Goal: Task Accomplishment & Management: Manage account settings

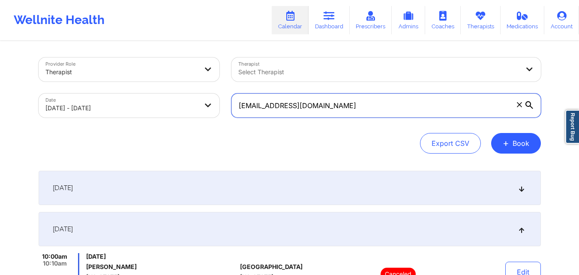
click at [320, 101] on input "[EMAIL_ADDRESS][DOMAIN_NAME]" at bounding box center [385, 105] width 309 height 24
paste input "[EMAIL_ADDRESS]"
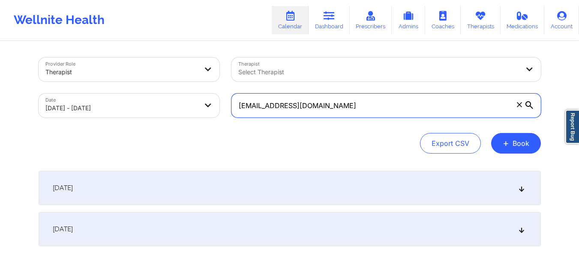
type input "[EMAIL_ADDRESS][DOMAIN_NAME]"
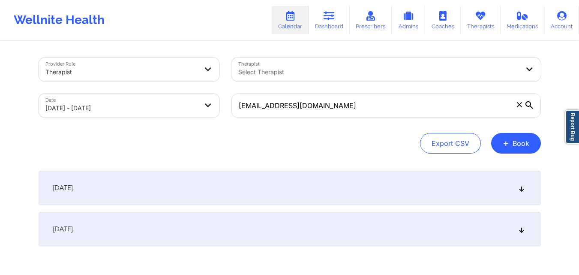
click at [258, 225] on div "[DATE]" at bounding box center [290, 229] width 502 height 34
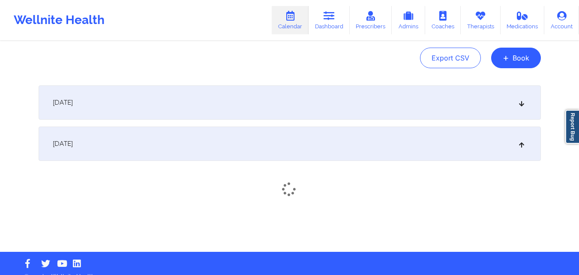
scroll to position [86, 0]
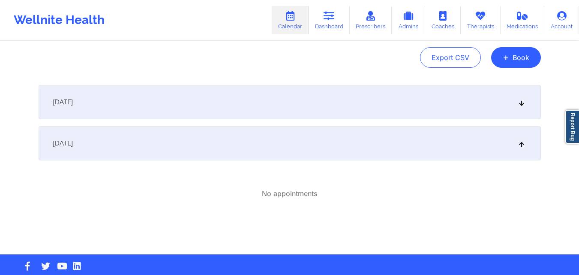
click at [195, 102] on div "[DATE]" at bounding box center [290, 102] width 502 height 34
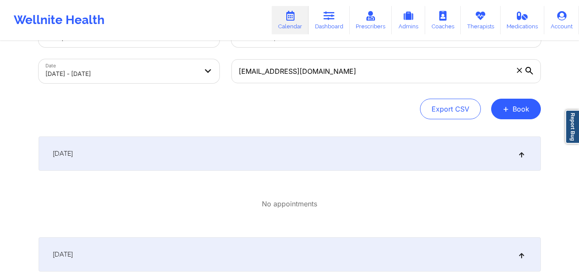
scroll to position [0, 0]
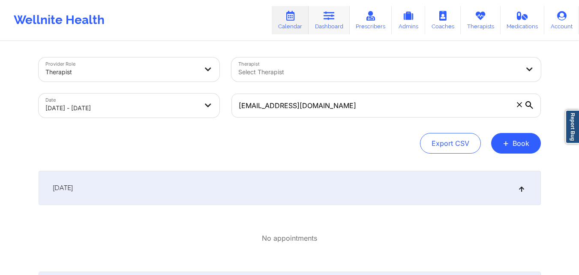
click at [335, 19] on icon at bounding box center [329, 15] width 11 height 9
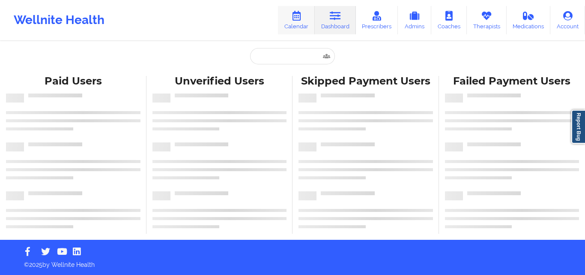
click at [294, 22] on link "Calendar" at bounding box center [296, 20] width 37 height 28
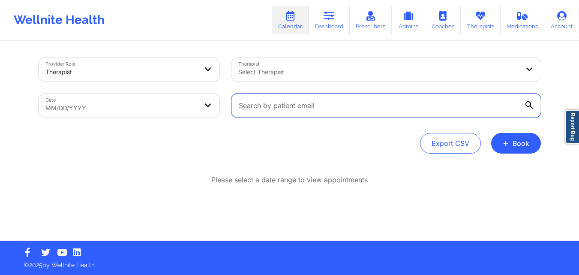
click at [317, 100] on input "text" at bounding box center [385, 105] width 309 height 24
paste input "[EMAIL_ADDRESS][DOMAIN_NAME]"
type input "[EMAIL_ADDRESS][DOMAIN_NAME]"
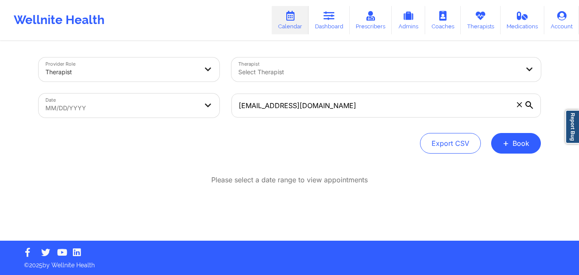
click at [146, 104] on body "Wellnite Health Calendar Dashboard Prescribers Admins Coaches Therapists Medica…" at bounding box center [289, 137] width 579 height 275
select select "2025-8"
select select "2025-9"
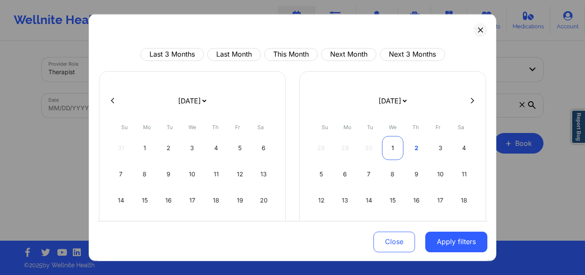
click at [390, 147] on div "1" at bounding box center [393, 147] width 22 height 24
select select "2025-9"
select select "2025-10"
select select "2025-9"
select select "2025-10"
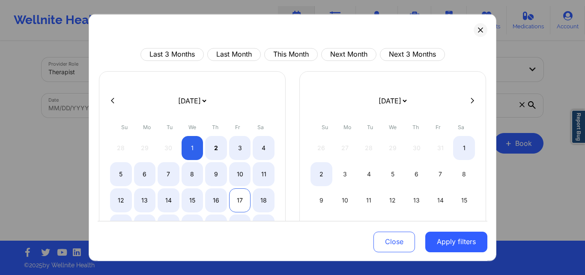
select select "2025-9"
select select "2025-10"
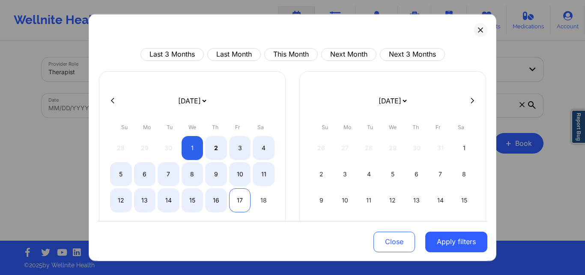
click at [235, 206] on div "17" at bounding box center [240, 200] width 22 height 24
select select "2025-9"
select select "2025-10"
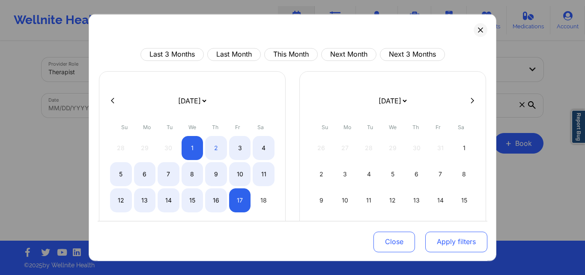
click at [459, 243] on button "Apply filters" at bounding box center [457, 241] width 62 height 21
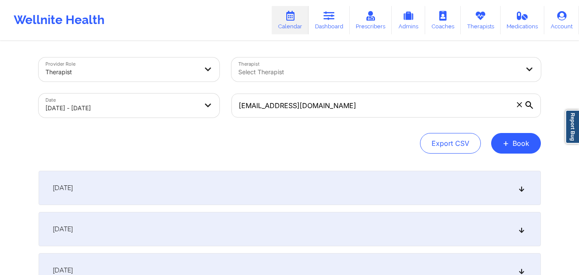
click at [214, 189] on div "[DATE]" at bounding box center [290, 188] width 502 height 34
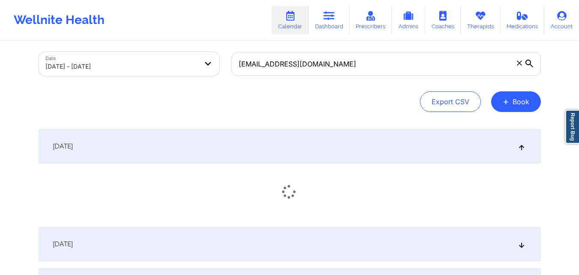
scroll to position [129, 0]
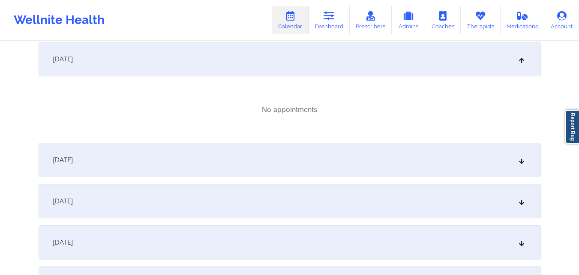
click at [226, 156] on div "[DATE]" at bounding box center [290, 160] width 502 height 34
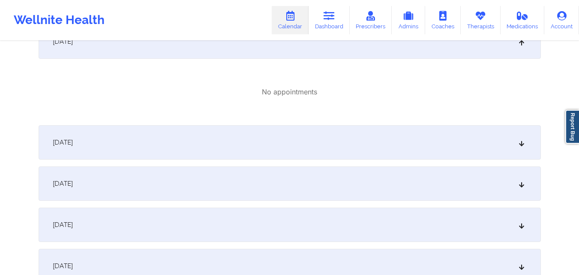
scroll to position [257, 0]
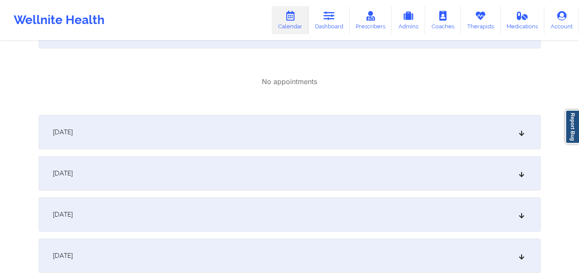
click at [226, 141] on div "[DATE]" at bounding box center [290, 132] width 502 height 34
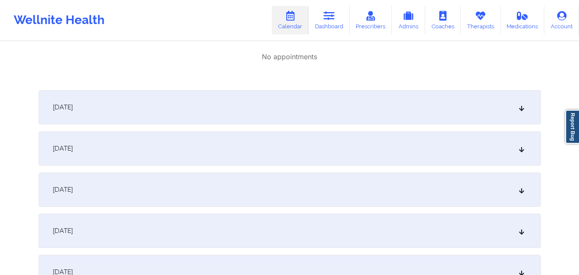
scroll to position [386, 0]
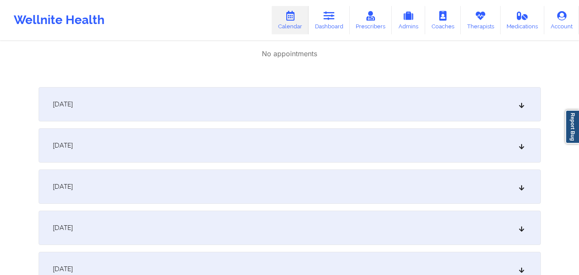
click at [185, 114] on div "[DATE]" at bounding box center [290, 104] width 502 height 34
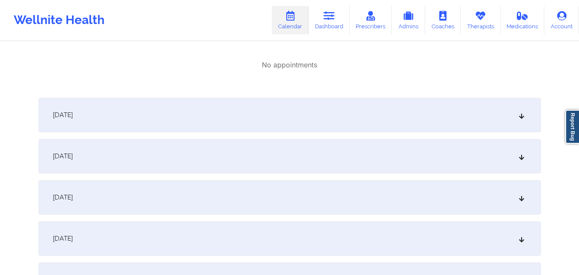
scroll to position [514, 0]
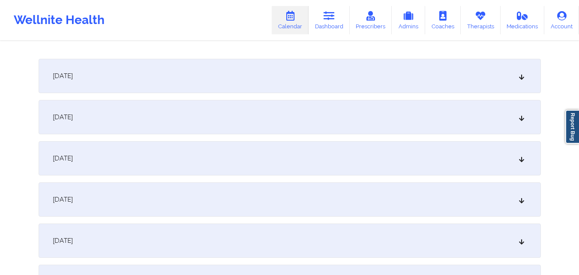
click at [181, 82] on div "[DATE]" at bounding box center [290, 76] width 502 height 34
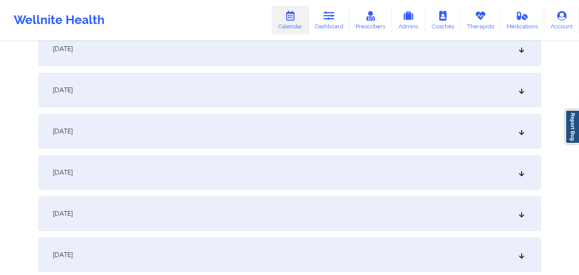
scroll to position [643, 0]
click at [202, 53] on div "[DATE]" at bounding box center [290, 48] width 502 height 34
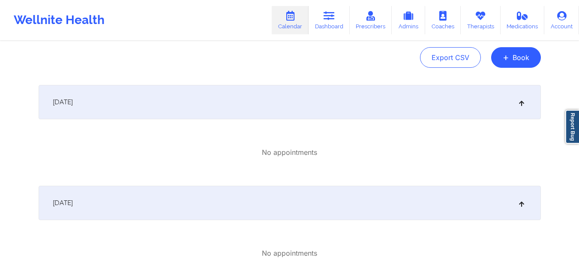
scroll to position [0, 0]
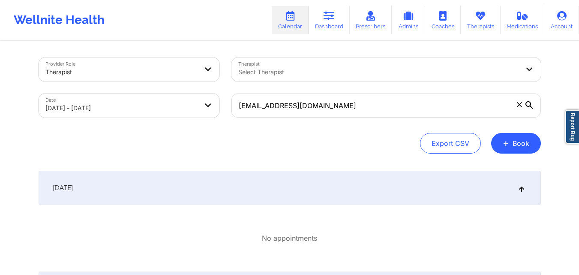
click at [332, 67] on div at bounding box center [378, 72] width 281 height 10
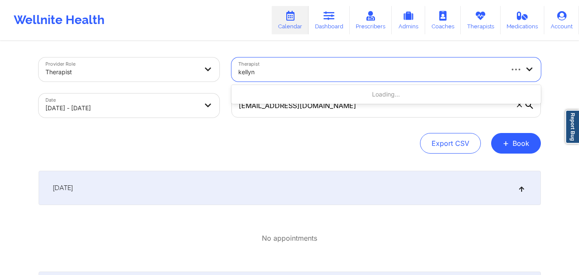
type input "kellyn"
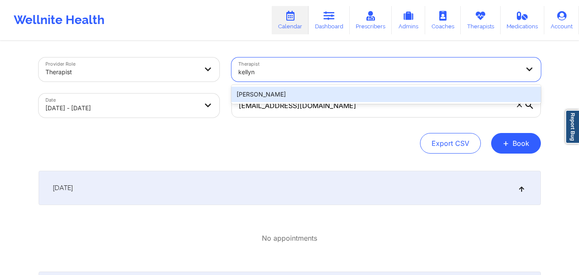
click at [304, 91] on div "[PERSON_NAME]" at bounding box center [385, 94] width 309 height 15
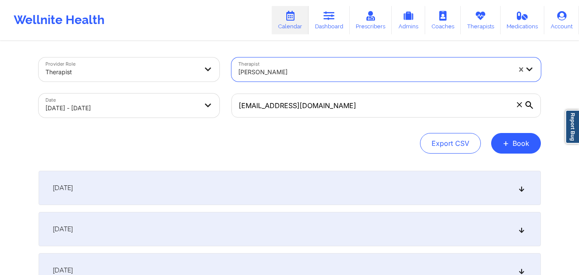
drag, startPoint x: 225, startPoint y: 228, endPoint x: 228, endPoint y: 214, distance: 14.0
click at [225, 228] on div "[DATE]" at bounding box center [290, 229] width 502 height 34
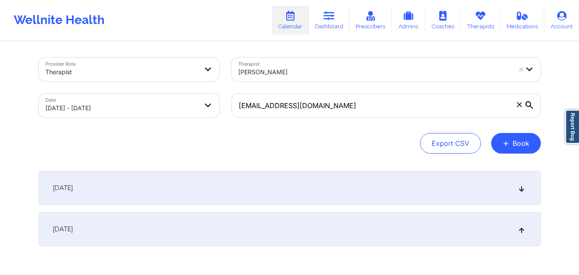
click at [518, 105] on icon at bounding box center [519, 104] width 5 height 5
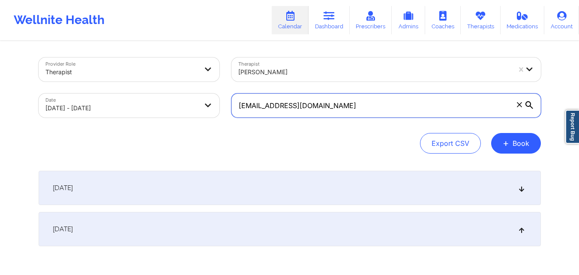
click at [518, 105] on input "[EMAIL_ADDRESS][DOMAIN_NAME]" at bounding box center [385, 105] width 309 height 24
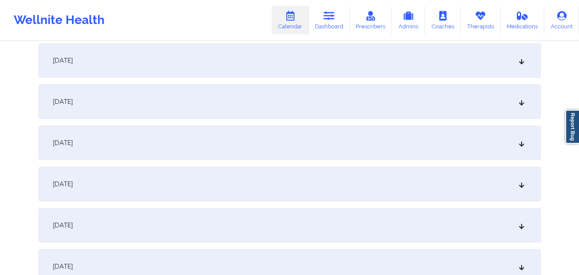
scroll to position [129, 0]
click at [239, 96] on div "[DATE]" at bounding box center [290, 100] width 502 height 34
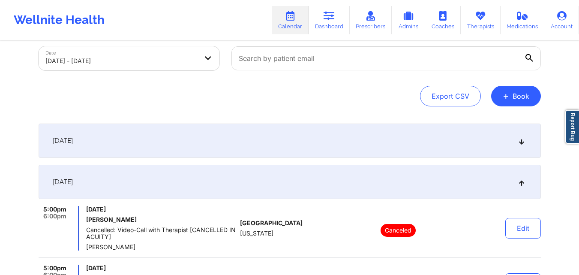
scroll to position [0, 0]
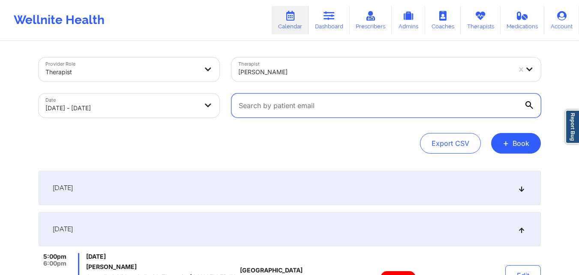
click at [311, 109] on input "text" at bounding box center [385, 105] width 309 height 24
paste input "[EMAIL_ADDRESS][DOMAIN_NAME]"
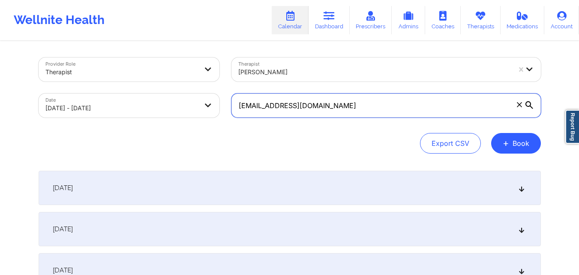
click at [455, 105] on input "[EMAIL_ADDRESS][DOMAIN_NAME]" at bounding box center [385, 105] width 309 height 24
type input "[EMAIL_ADDRESS][DOMAIN_NAME]"
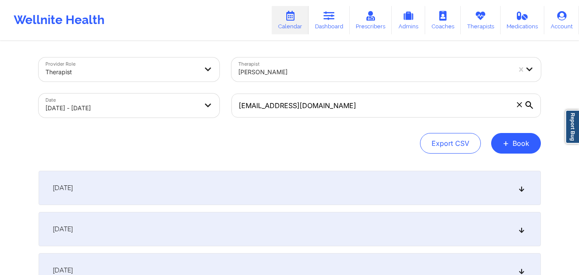
click at [532, 107] on icon at bounding box center [529, 105] width 8 height 8
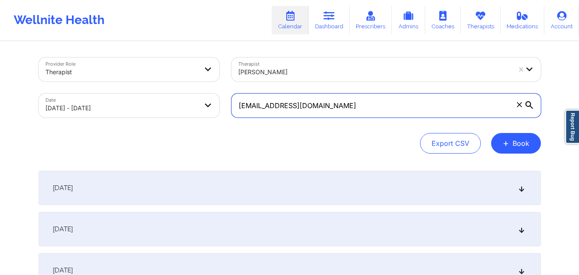
click at [532, 107] on input "[EMAIL_ADDRESS][DOMAIN_NAME]" at bounding box center [385, 105] width 309 height 24
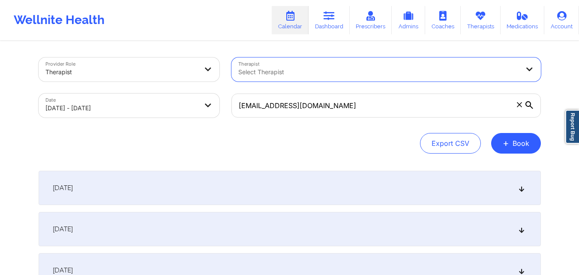
click at [124, 109] on body "Wellnite Health Calendar Dashboard Prescribers Admins Coaches Therapists Medica…" at bounding box center [289, 137] width 579 height 275
select select "2025-9"
select select "2025-10"
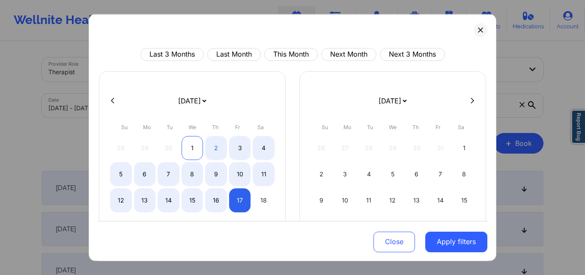
click at [191, 148] on div "1" at bounding box center [193, 147] width 22 height 24
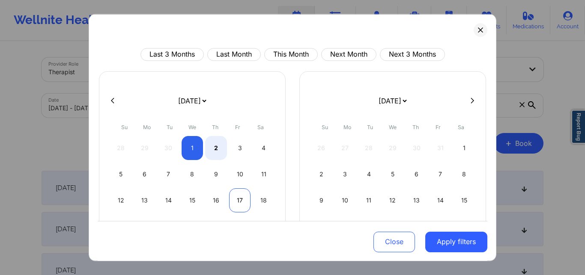
select select "2025-9"
select select "2025-10"
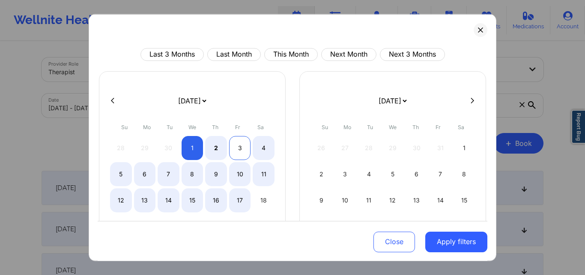
select select "2025-9"
select select "2025-10"
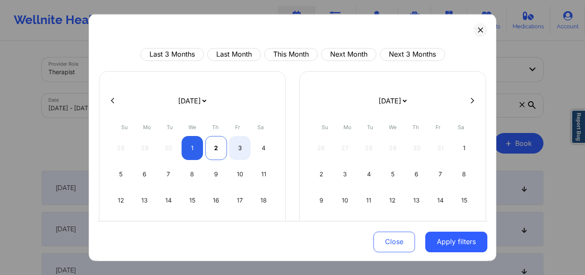
select select "2025-9"
select select "2025-10"
select select "2025-9"
select select "2025-10"
click at [232, 147] on div "3" at bounding box center [240, 147] width 22 height 24
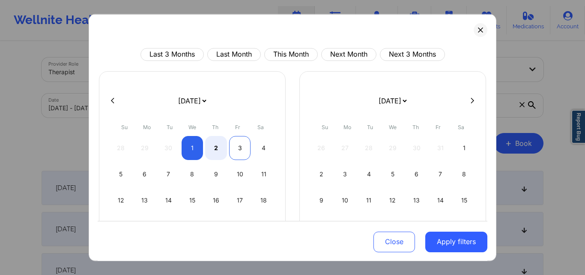
select select "2025-9"
select select "2025-10"
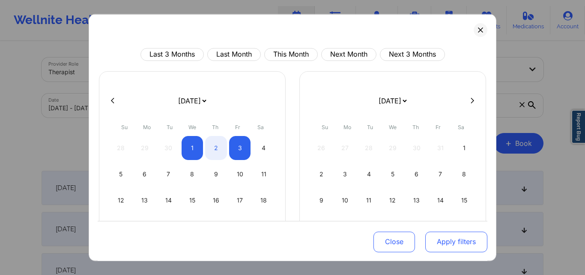
click at [450, 242] on button "Apply filters" at bounding box center [457, 241] width 62 height 21
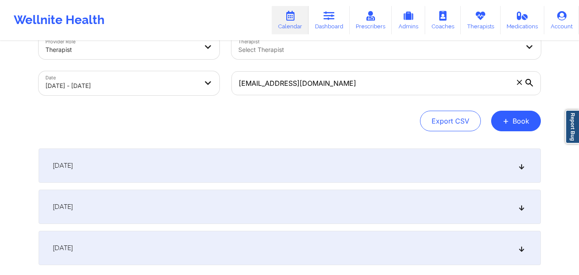
scroll to position [82, 0]
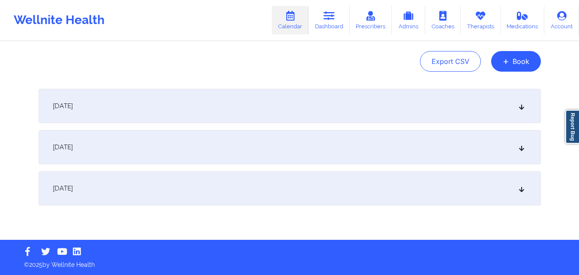
click at [173, 104] on div "[DATE]" at bounding box center [290, 106] width 502 height 34
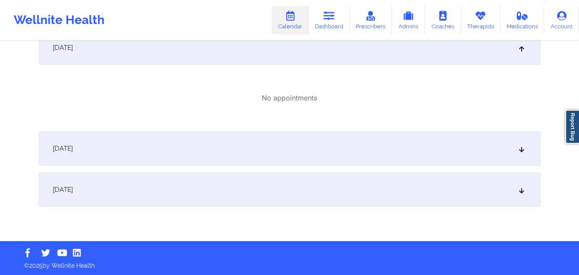
scroll to position [141, 0]
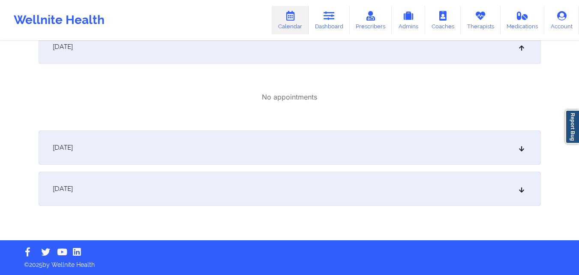
click at [244, 143] on div "[DATE]" at bounding box center [290, 147] width 502 height 34
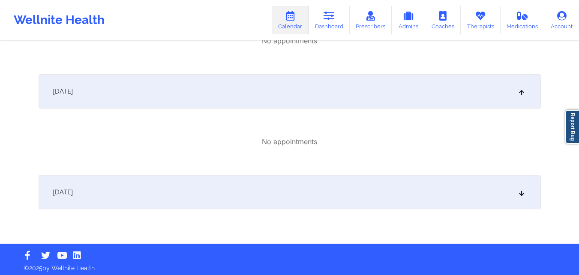
scroll to position [201, 0]
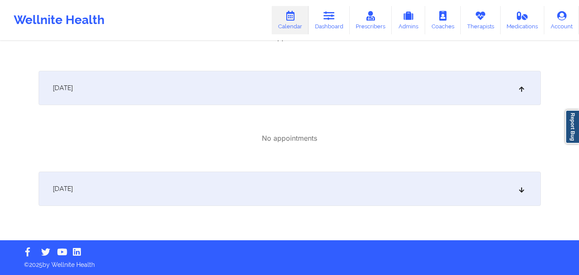
click at [242, 189] on div "[DATE]" at bounding box center [290, 188] width 502 height 34
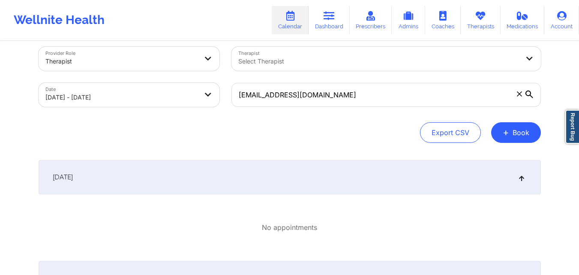
scroll to position [0, 0]
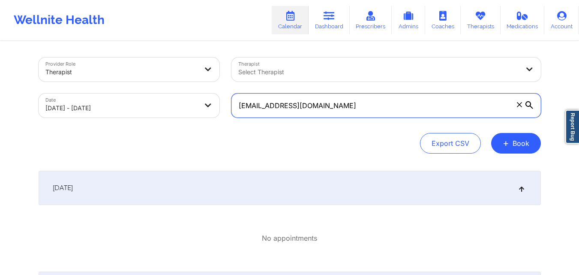
drag, startPoint x: 312, startPoint y: 106, endPoint x: 216, endPoint y: 106, distance: 96.0
click at [216, 106] on div "Provider Role Therapist Therapist Select Therapist Date [DATE] - [DATE] [EMAIL_…" at bounding box center [290, 87] width 514 height 72
click at [328, 105] on input "[EMAIL_ADDRESS][DOMAIN_NAME]" at bounding box center [385, 105] width 309 height 24
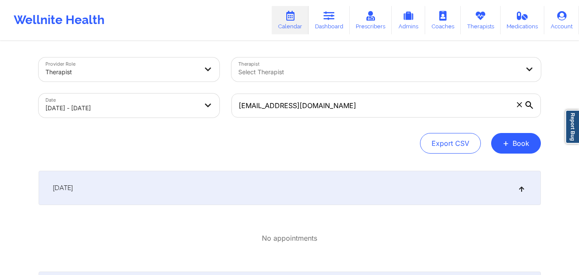
click at [165, 107] on body "Wellnite Health Calendar Dashboard Prescribers Admins Coaches Therapists Medica…" at bounding box center [289, 137] width 579 height 275
select select "2025-9"
select select "2025-10"
click at [348, 66] on div "Select Therapist" at bounding box center [375, 69] width 289 height 24
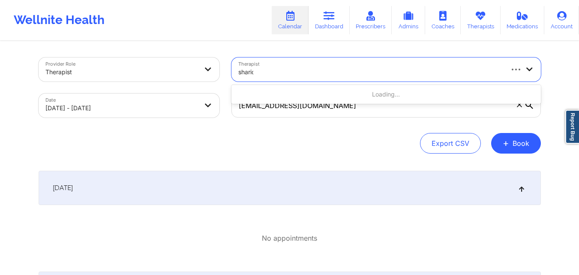
type input "[PERSON_NAME]"
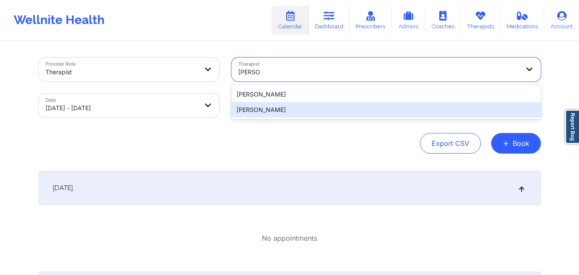
click at [301, 117] on div "[PERSON_NAME] [PERSON_NAME]" at bounding box center [385, 102] width 309 height 34
click at [284, 111] on div "[PERSON_NAME]" at bounding box center [385, 109] width 309 height 15
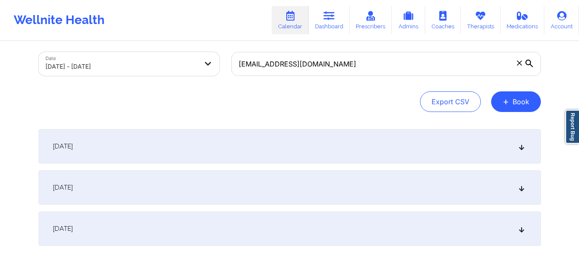
scroll to position [82, 0]
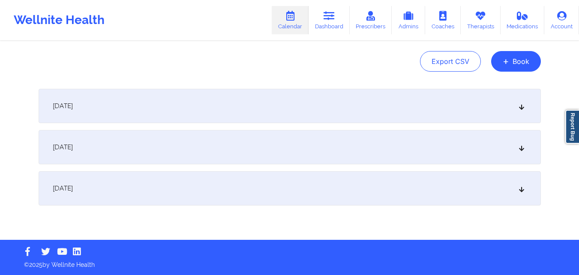
click at [165, 141] on div "[DATE]" at bounding box center [290, 147] width 502 height 34
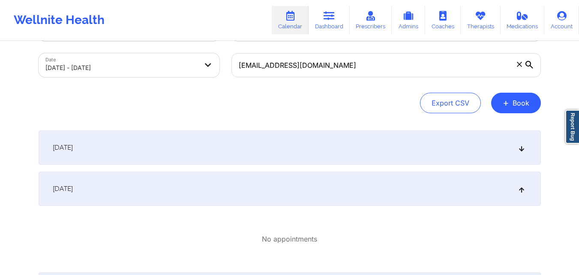
scroll to position [0, 0]
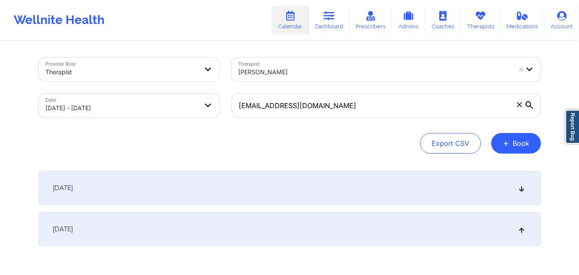
click at [521, 105] on icon at bounding box center [519, 104] width 5 height 5
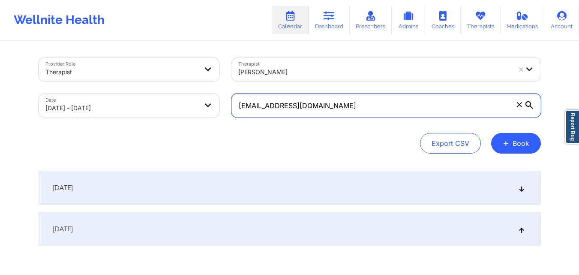
click at [521, 105] on input "[EMAIL_ADDRESS][DOMAIN_NAME]" at bounding box center [385, 105] width 309 height 24
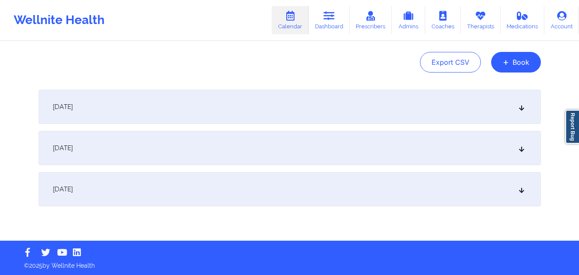
scroll to position [82, 0]
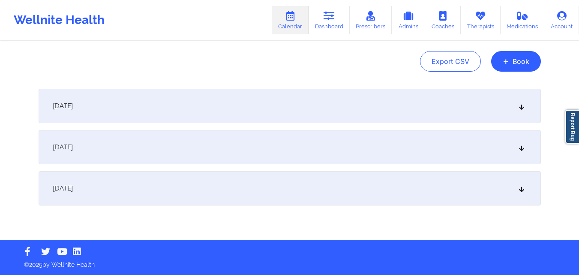
click at [157, 148] on div "[DATE]" at bounding box center [290, 147] width 502 height 34
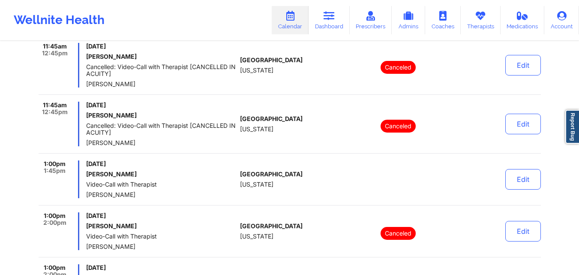
scroll to position [425, 0]
click at [107, 171] on h6 "[PERSON_NAME]" at bounding box center [161, 173] width 150 height 7
click at [114, 170] on h6 "[PERSON_NAME]" at bounding box center [161, 173] width 150 height 7
click at [156, 168] on div "[DATE] [PERSON_NAME] Video-Call with Therapist [PERSON_NAME]" at bounding box center [161, 179] width 150 height 38
click at [512, 183] on button "Edit" at bounding box center [523, 178] width 36 height 21
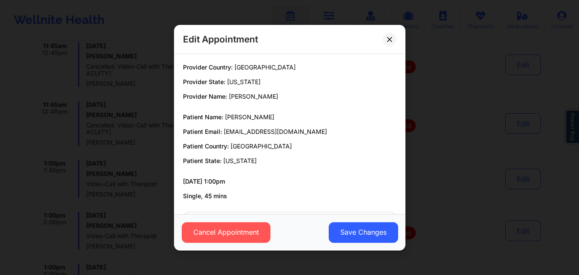
click at [386, 39] on button at bounding box center [390, 39] width 14 height 14
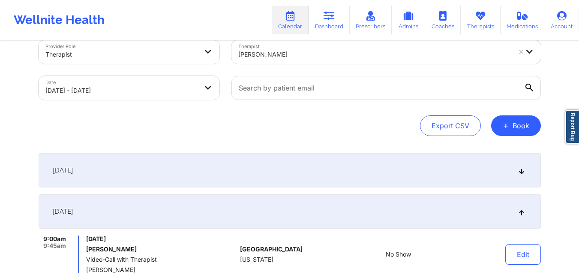
scroll to position [0, 0]
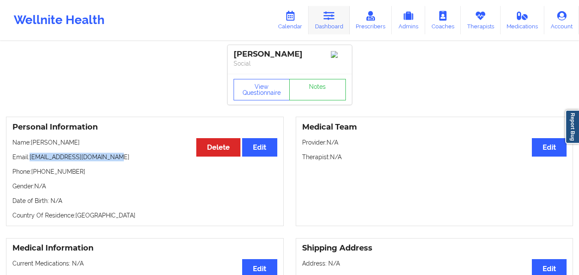
click at [333, 21] on link "Dashboard" at bounding box center [329, 20] width 41 height 28
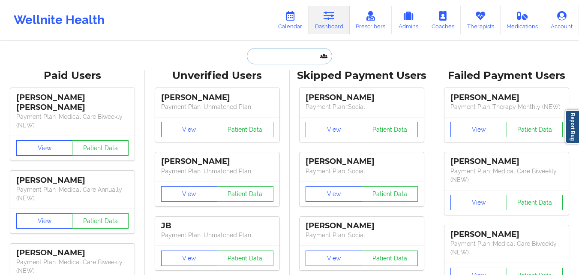
click at [285, 57] on input "text" at bounding box center [289, 56] width 85 height 16
paste input "[EMAIL_ADDRESS][DOMAIN_NAME]"
type input "[EMAIL_ADDRESS][DOMAIN_NAME]"
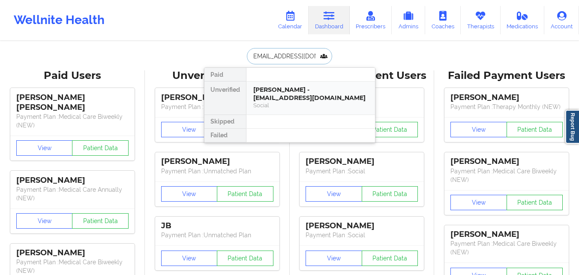
click at [287, 99] on div "Luis Martinez - metzico1994@gmail.com" at bounding box center [310, 94] width 115 height 16
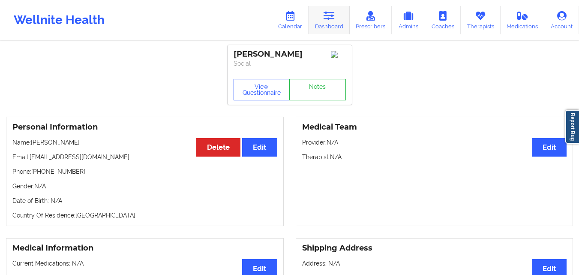
click at [325, 22] on link "Dashboard" at bounding box center [329, 20] width 41 height 28
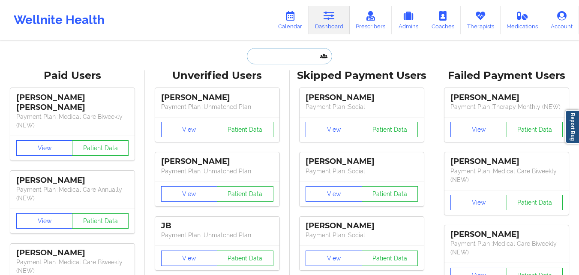
click at [289, 52] on input "text" at bounding box center [289, 56] width 85 height 16
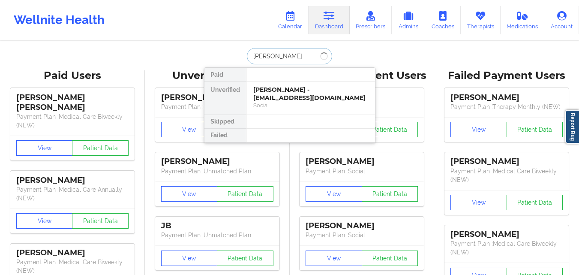
type input "kevin l"
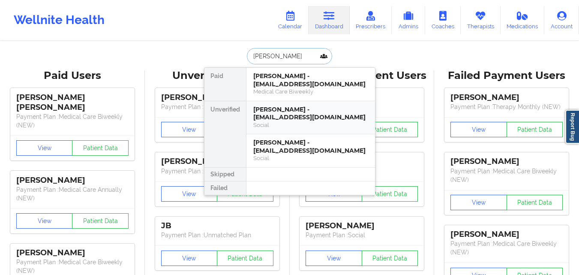
click at [291, 118] on div "KEVIN L HARDISON - klhardison2@aol.com" at bounding box center [310, 113] width 115 height 16
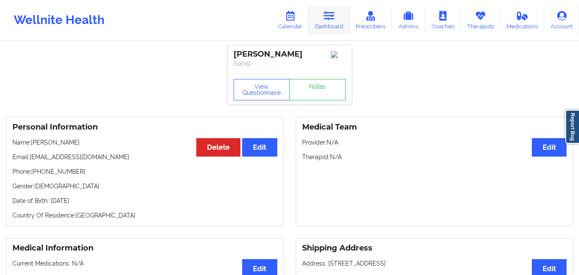
click at [325, 23] on link "Dashboard" at bounding box center [329, 20] width 41 height 28
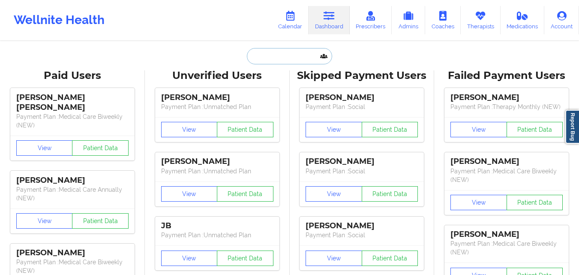
click at [262, 54] on input "text" at bounding box center [289, 56] width 85 height 16
paste input "[EMAIL_ADDRESS][DOMAIN_NAME]"
type input "[EMAIL_ADDRESS][DOMAIN_NAME]"
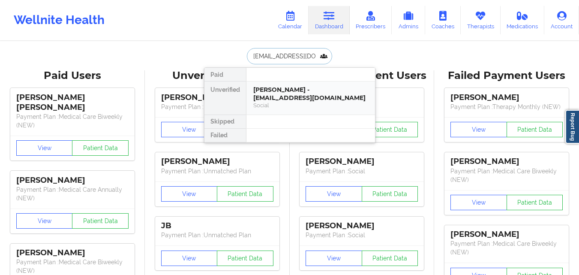
click at [307, 111] on div "Giovanni zepeda - giozepeda@aol.com Social" at bounding box center [310, 97] width 129 height 33
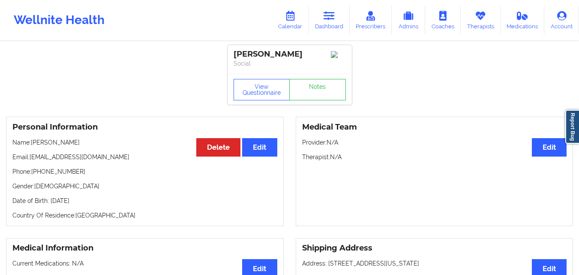
click at [263, 161] on p "Email: giozepeda@aol.com" at bounding box center [144, 157] width 265 height 9
click at [257, 152] on button "Edit" at bounding box center [259, 147] width 35 height 18
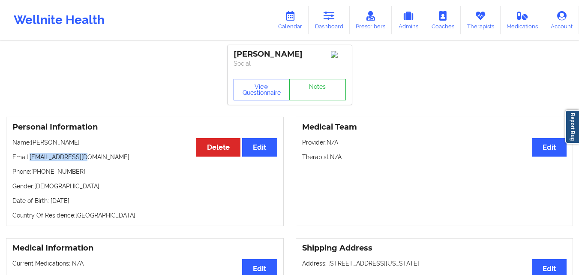
drag, startPoint x: 31, startPoint y: 162, endPoint x: 88, endPoint y: 157, distance: 56.8
click at [88, 157] on p "Email: [EMAIL_ADDRESS][DOMAIN_NAME]" at bounding box center [144, 157] width 265 height 9
copy p "[EMAIL_ADDRESS][DOMAIN_NAME]"
click at [337, 26] on link "Dashboard" at bounding box center [329, 20] width 41 height 28
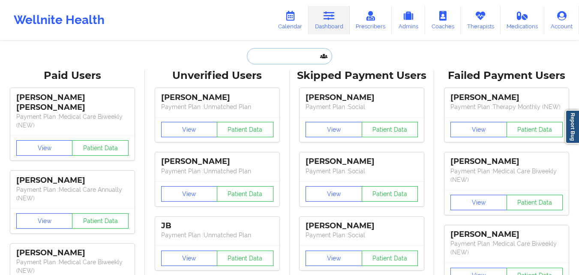
click at [275, 54] on input "text" at bounding box center [289, 56] width 85 height 16
paste input "- charged $0 sub:grin::heart_eyes:/notified Billing that session should be bill…"
type input "- charged $0 sub:grin::heart_eyes:/notified Billing that session should be bill…"
paste input "ryantosullivan6@gmail.com"
type input "ryantosullivan6@gmail.com"
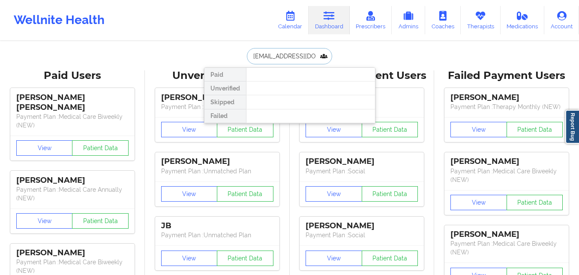
scroll to position [0, 9]
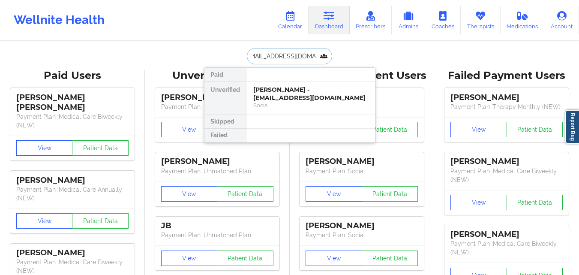
click at [315, 96] on div "Ryan O'Sullivan - ryantosullivan6@gmail.com" at bounding box center [310, 94] width 115 height 16
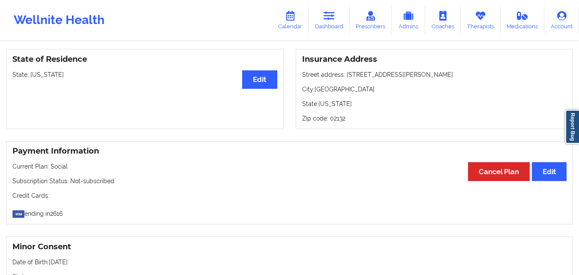
scroll to position [386, 0]
